Goal: Transaction & Acquisition: Purchase product/service

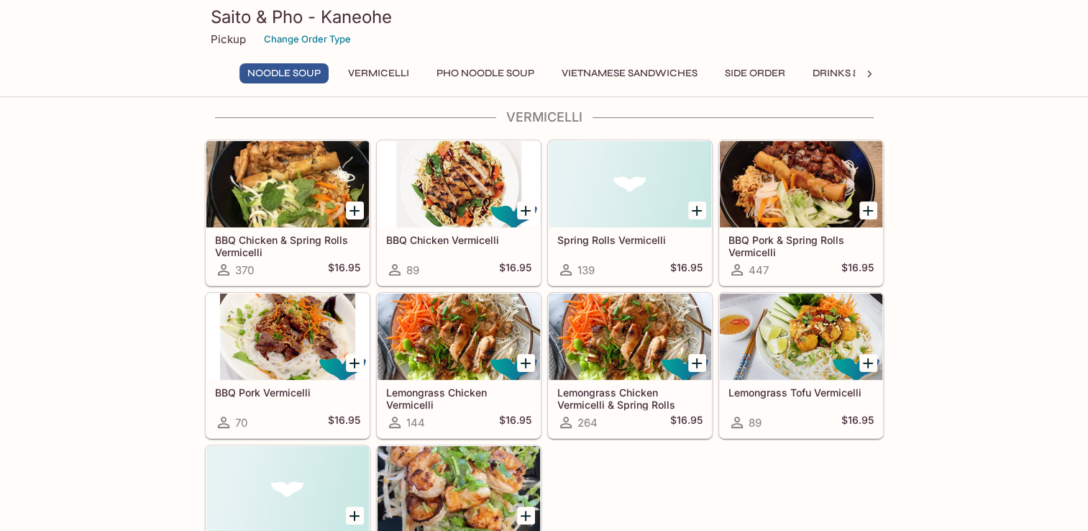
scroll to position [216, 0]
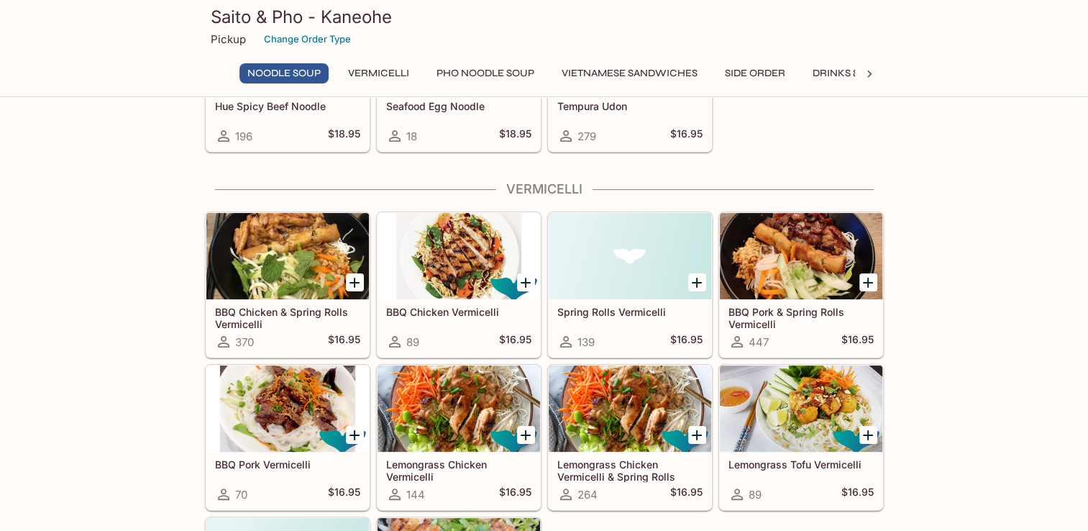
click at [866, 280] on icon "Add BBQ Pork & Spring Rolls Vermicelli" at bounding box center [867, 282] width 17 height 17
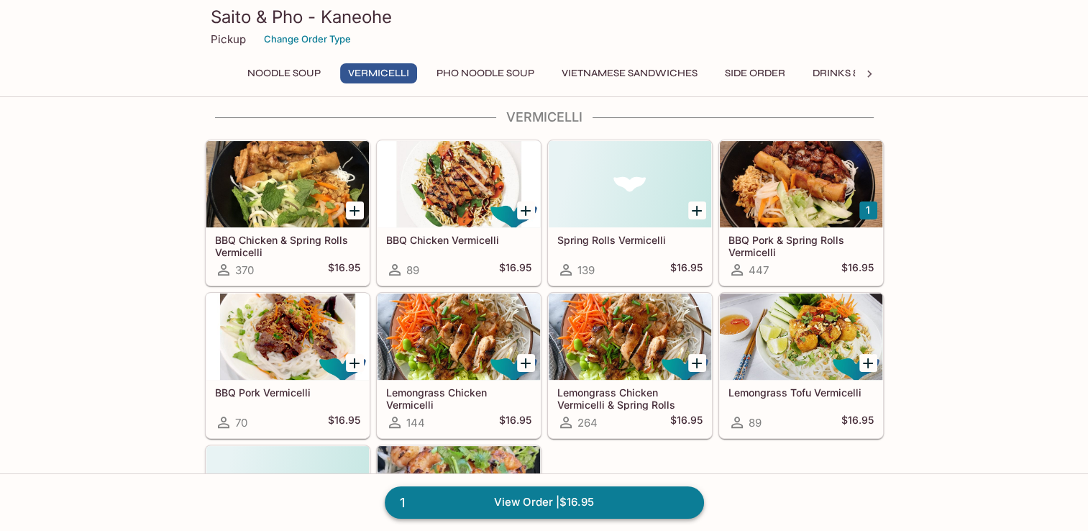
scroll to position [144, 0]
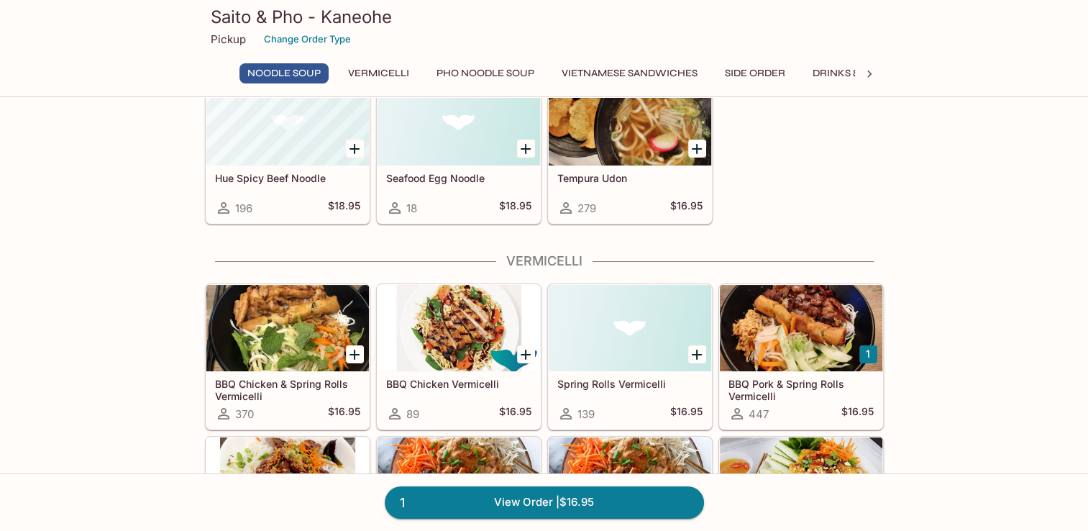
click at [787, 322] on div at bounding box center [801, 328] width 163 height 86
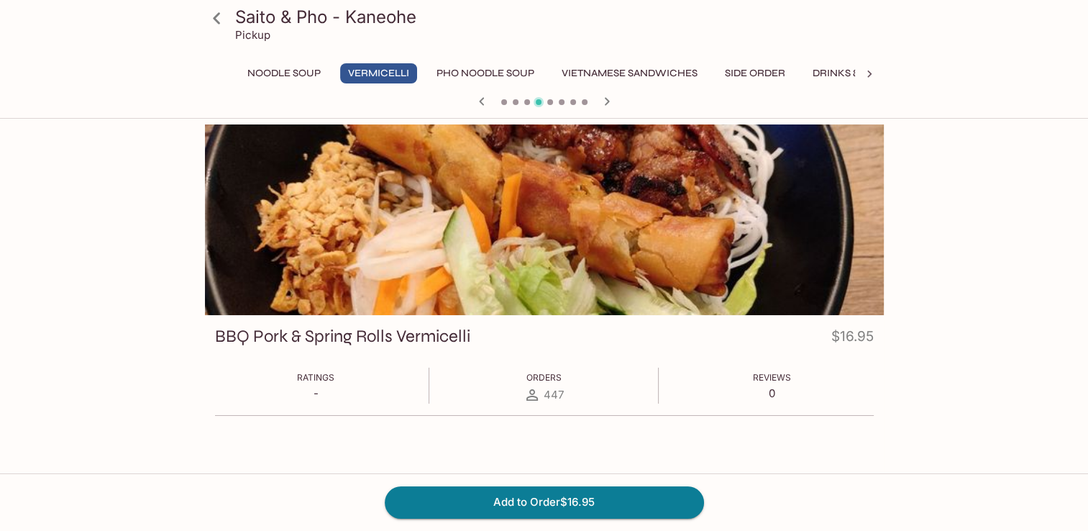
drag, startPoint x: 638, startPoint y: 192, endPoint x: 1078, endPoint y: 278, distance: 448.4
click at [1078, 278] on div "Saito & Pho - Kaneohe Pickup Noodle Soup Vermicelli Pho Noodle Soup Vietnamese …" at bounding box center [544, 389] width 1088 height 531
click at [216, 17] on icon at bounding box center [216, 18] width 25 height 25
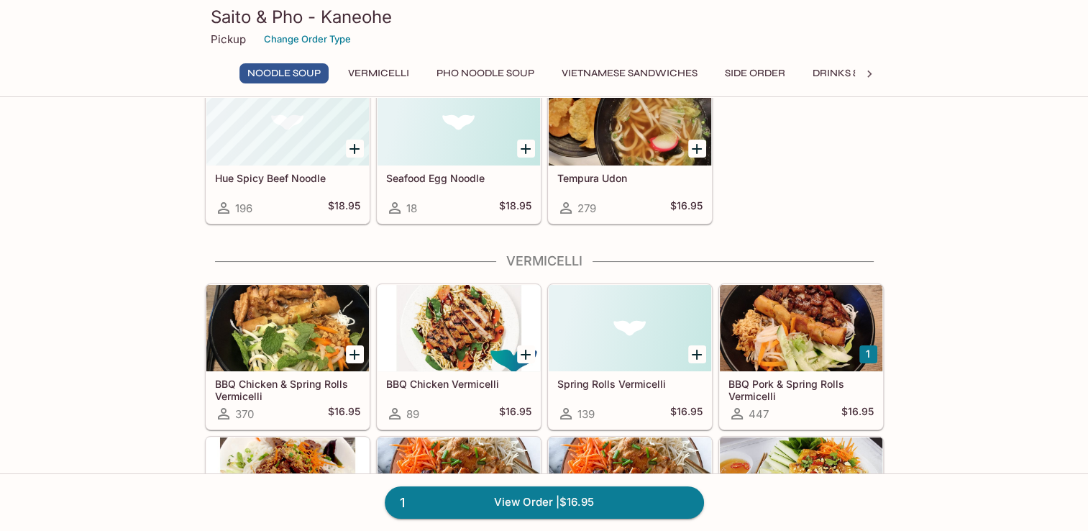
scroll to position [288, 0]
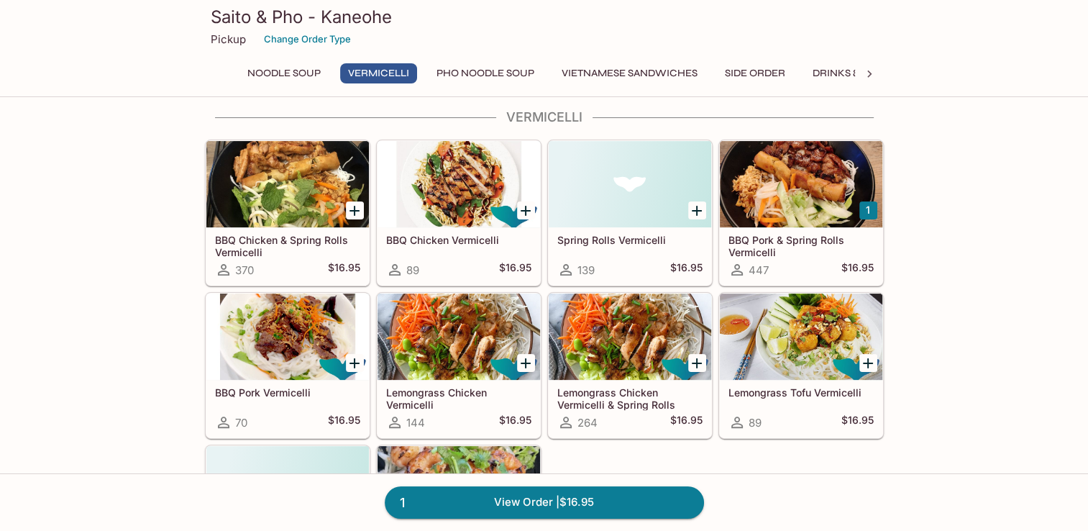
click at [868, 209] on button "1" at bounding box center [868, 210] width 18 height 18
drag, startPoint x: 863, startPoint y: 209, endPoint x: 1013, endPoint y: 216, distance: 149.8
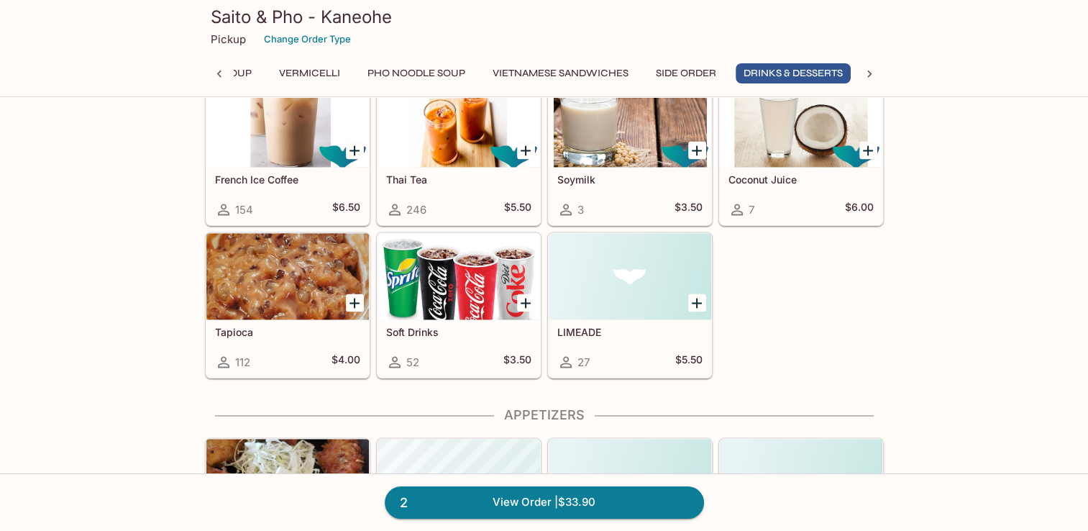
scroll to position [2229, 0]
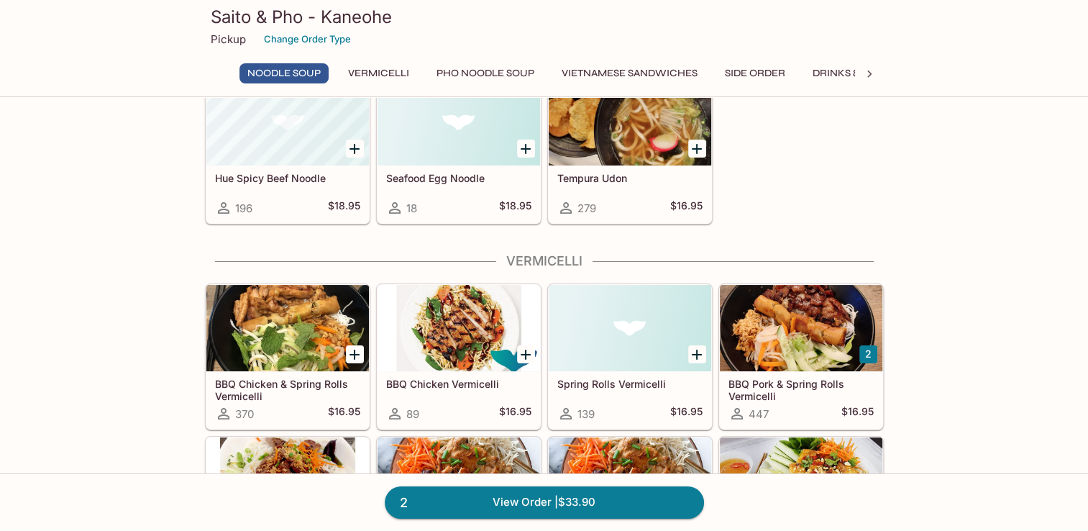
scroll to position [216, 0]
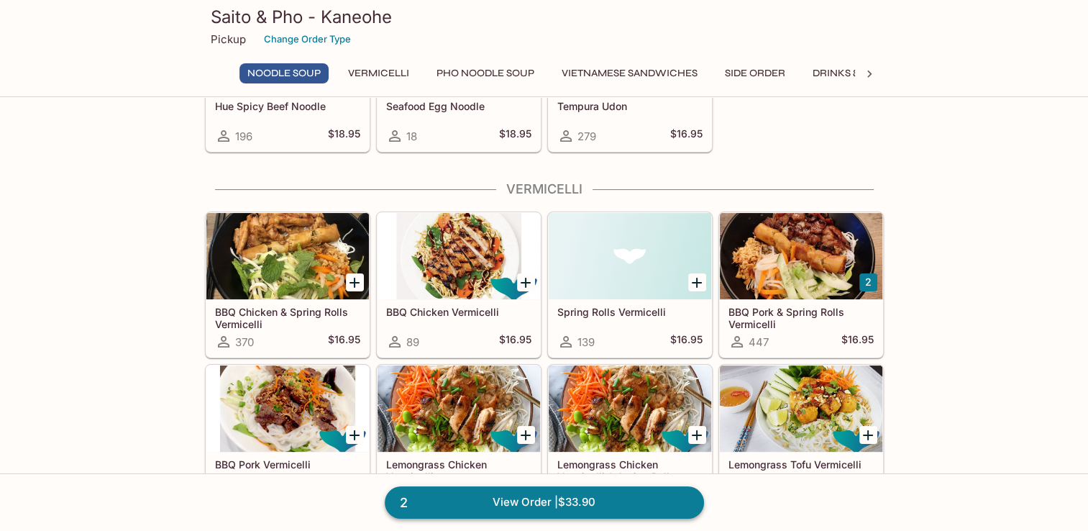
click at [513, 499] on link "2 View Order | $33.90" at bounding box center [544, 502] width 319 height 32
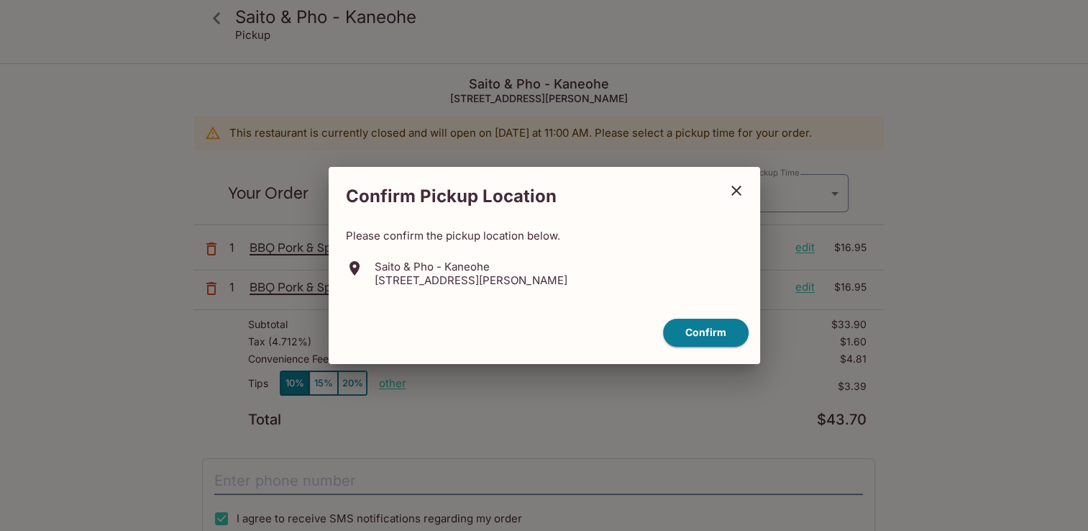
type input "[DATE]T21:30:00.000000Z"
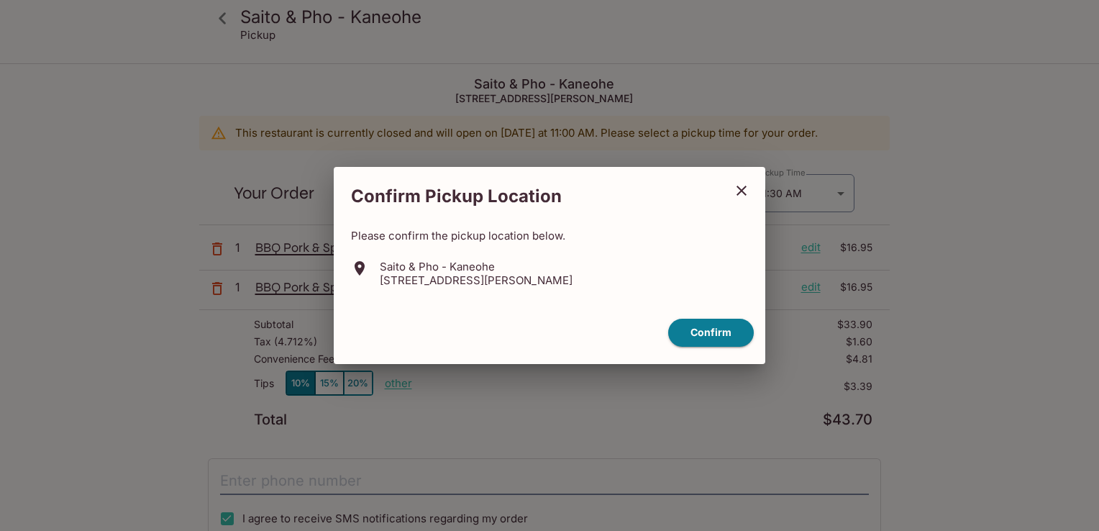
click at [736, 188] on icon "close" at bounding box center [741, 190] width 17 height 17
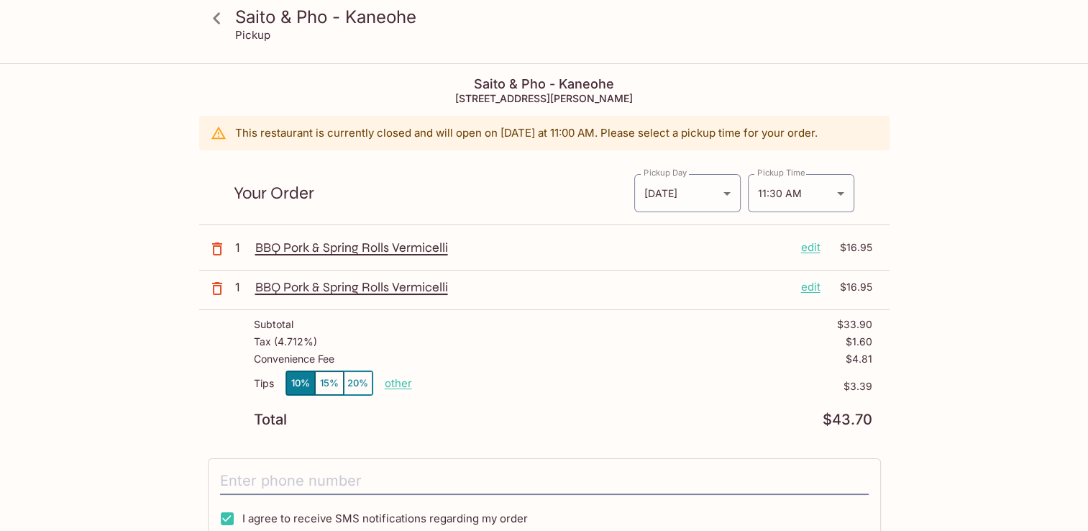
scroll to position [72, 0]
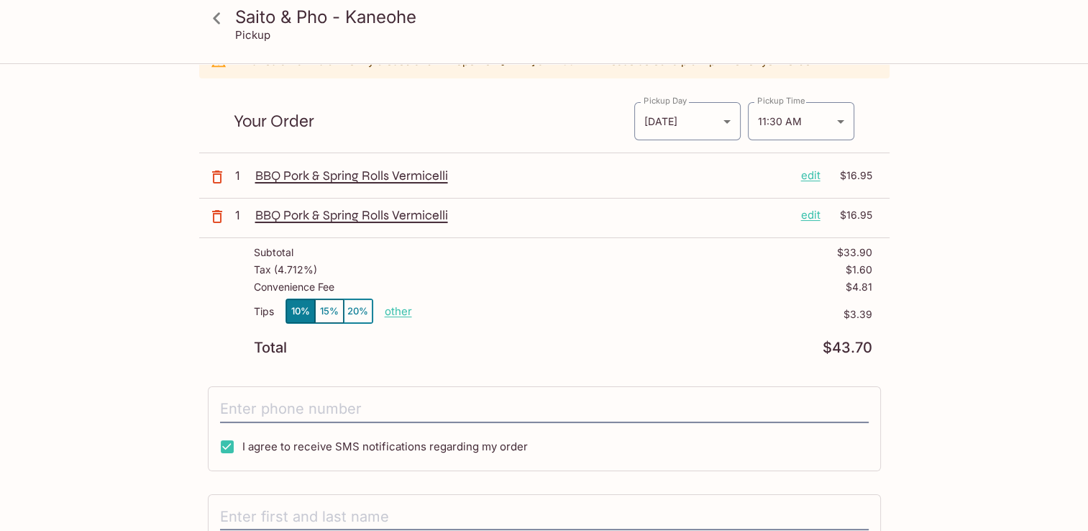
click at [808, 216] on p "edit" at bounding box center [810, 215] width 19 height 16
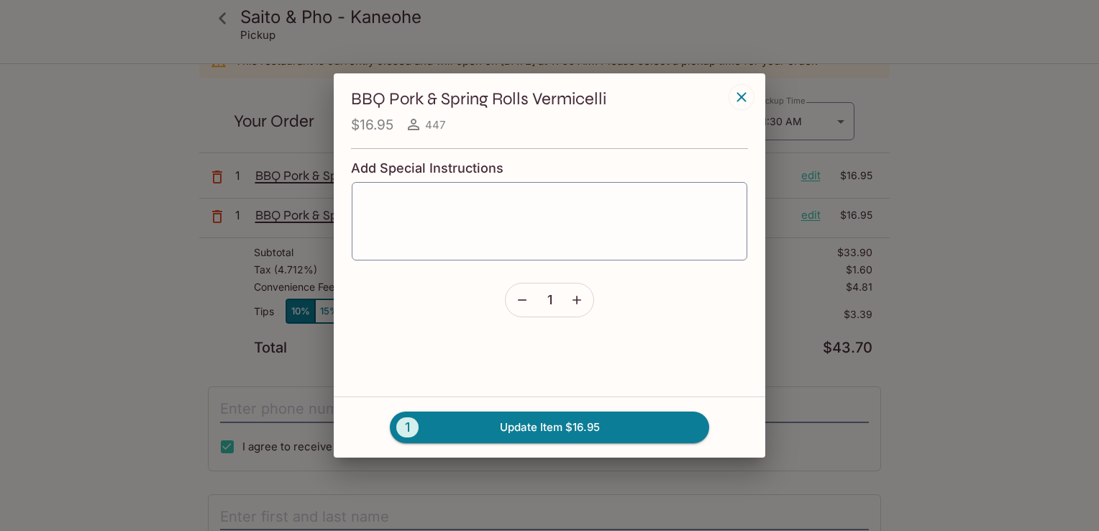
click at [524, 298] on icon "button" at bounding box center [522, 300] width 14 height 14
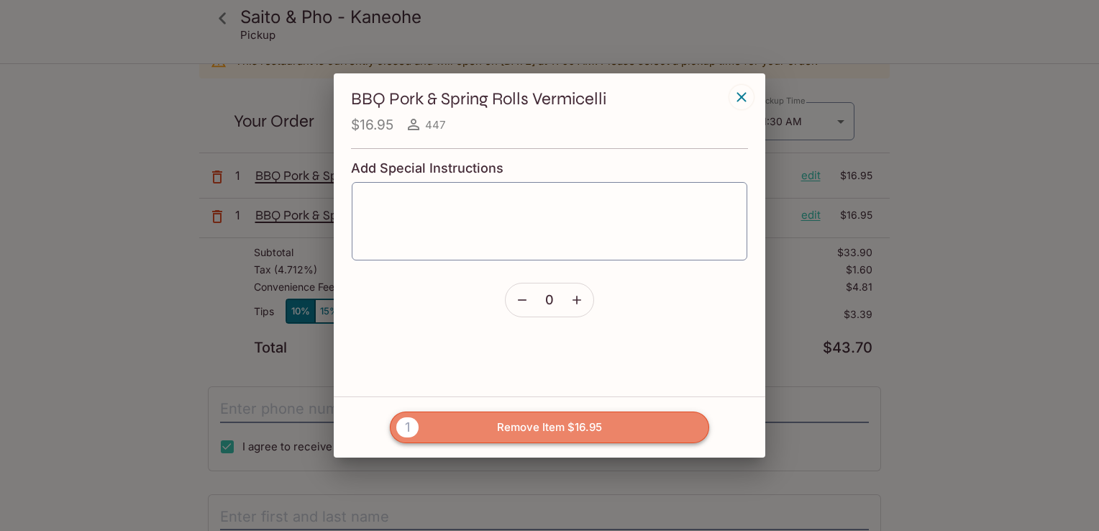
click at [614, 425] on button "1 Remove Item $16.95" at bounding box center [549, 427] width 319 height 32
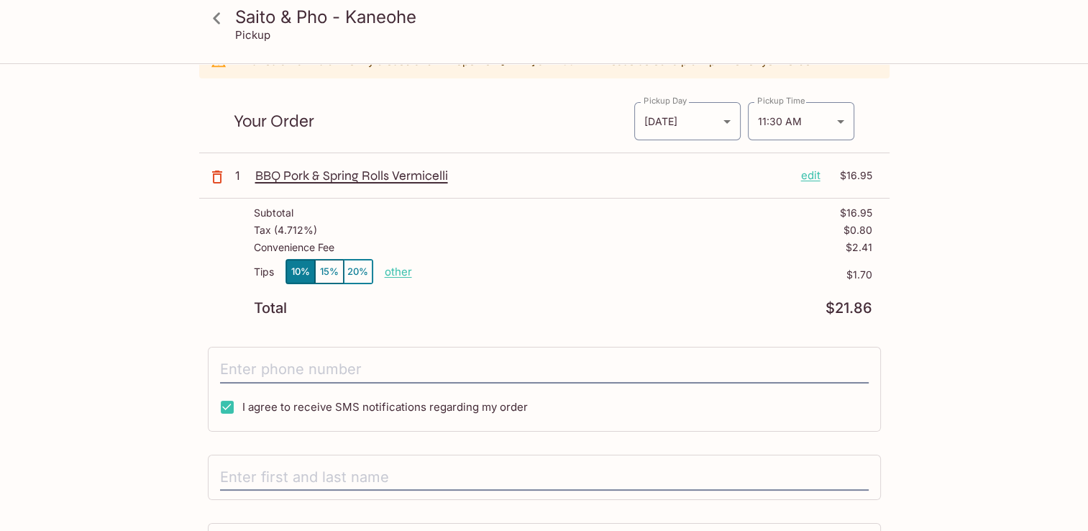
click at [811, 176] on p "edit" at bounding box center [810, 176] width 19 height 16
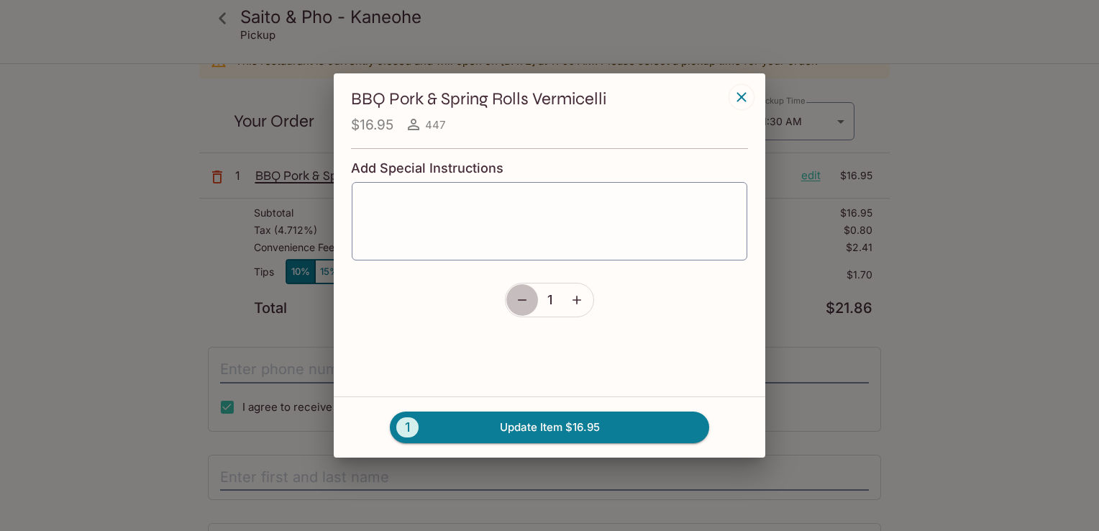
click at [529, 301] on icon "button" at bounding box center [522, 300] width 14 height 14
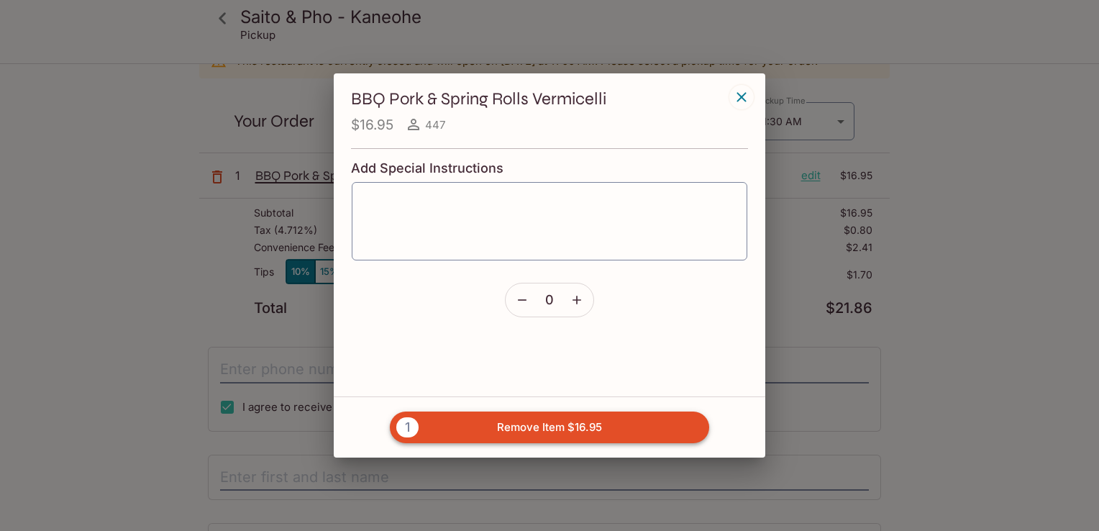
drag, startPoint x: 656, startPoint y: 430, endPoint x: 665, endPoint y: 424, distance: 10.4
click at [657, 430] on button "1 Remove Item $16.95" at bounding box center [549, 427] width 319 height 32
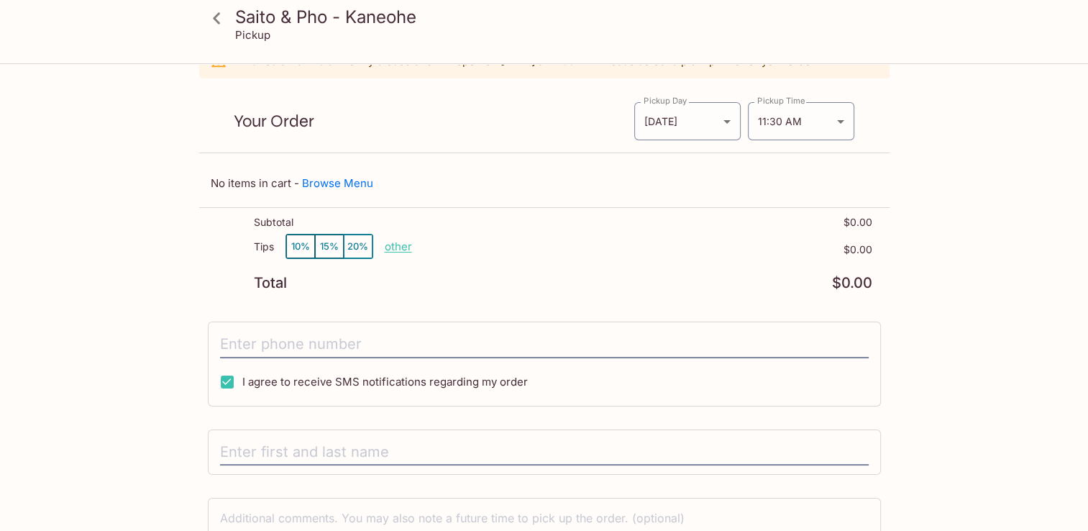
scroll to position [0, 0]
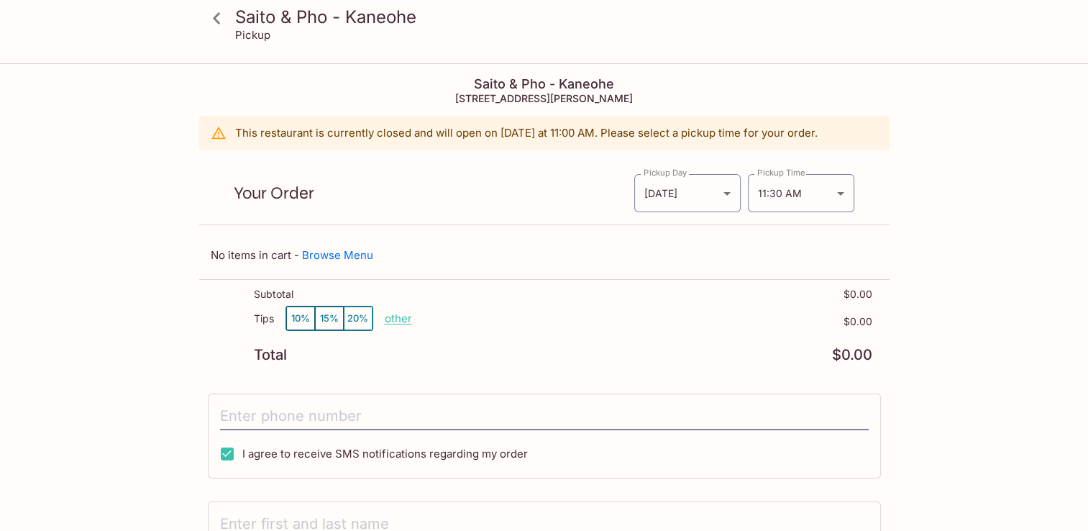
click at [227, 14] on icon at bounding box center [216, 18] width 25 height 25
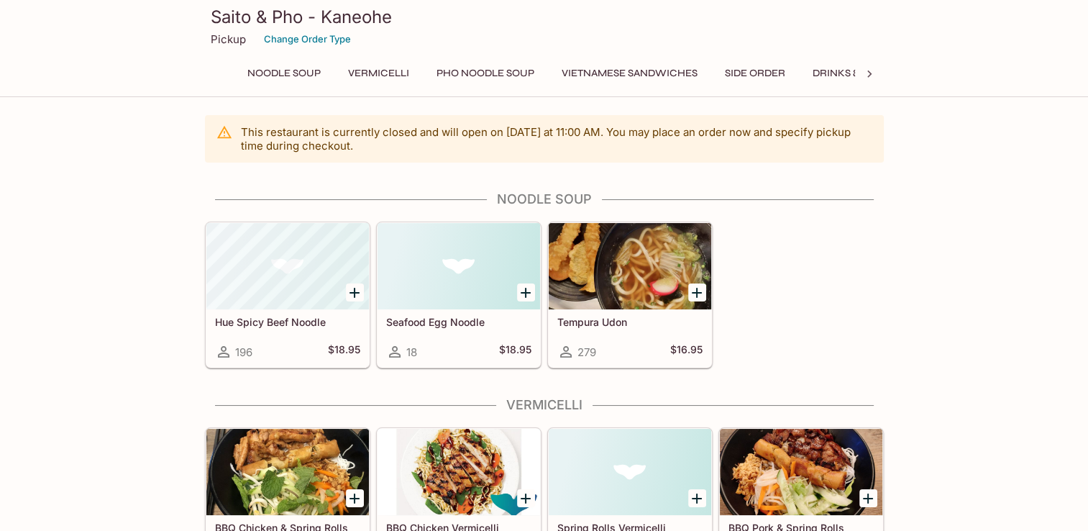
click at [869, 72] on icon at bounding box center [869, 73] width 4 height 7
click at [708, 76] on button "Appetizers" at bounding box center [701, 73] width 77 height 20
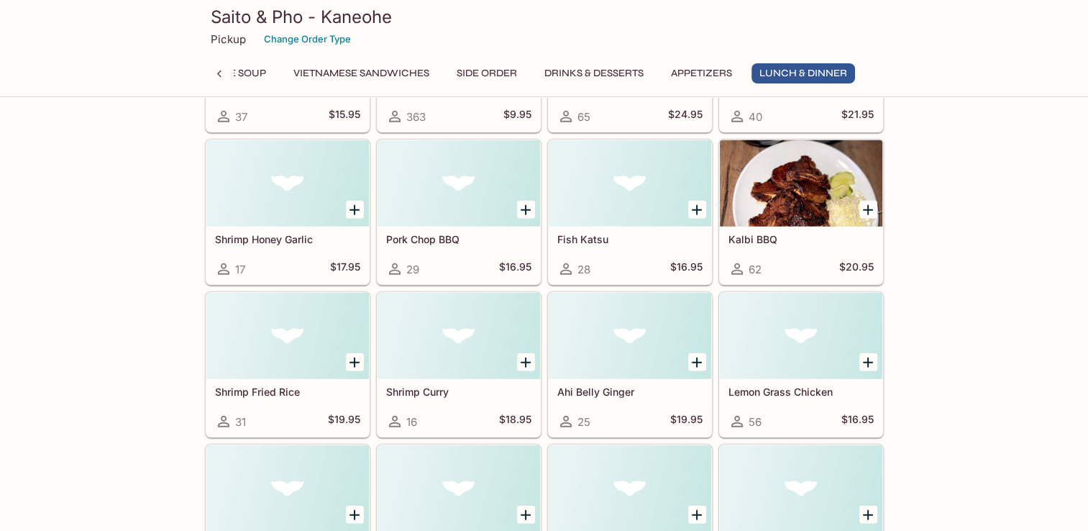
scroll to position [3855, 0]
